Goal: Task Accomplishment & Management: Complete application form

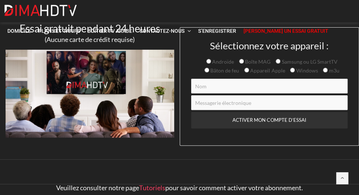
scroll to position [21, 0]
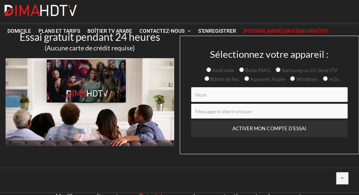
click at [218, 98] on input "Formulaire de contact" at bounding box center [269, 94] width 157 height 15
type input "[PERSON_NAME]"
click at [226, 113] on input "Formulaire de contact" at bounding box center [269, 111] width 157 height 15
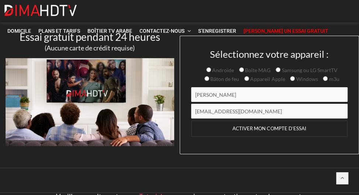
type input "[EMAIL_ADDRESS][DOMAIN_NAME]"
click at [289, 131] on input "ACTIVATE MY TRIAL ACCOUNT" at bounding box center [269, 129] width 157 height 17
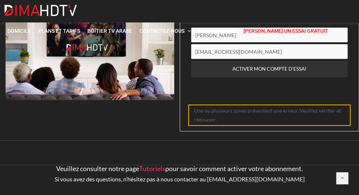
scroll to position [94, 0]
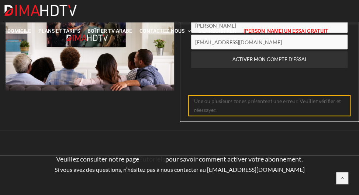
click at [156, 160] on link "Tutoriels" at bounding box center [152, 159] width 26 height 8
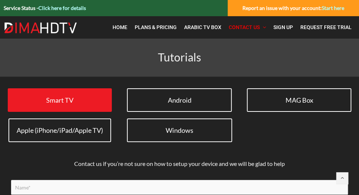
click at [88, 104] on link "Smart TV" at bounding box center [60, 100] width 104 height 24
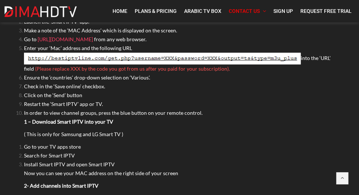
scroll to position [183, 0]
